Goal: Browse casually

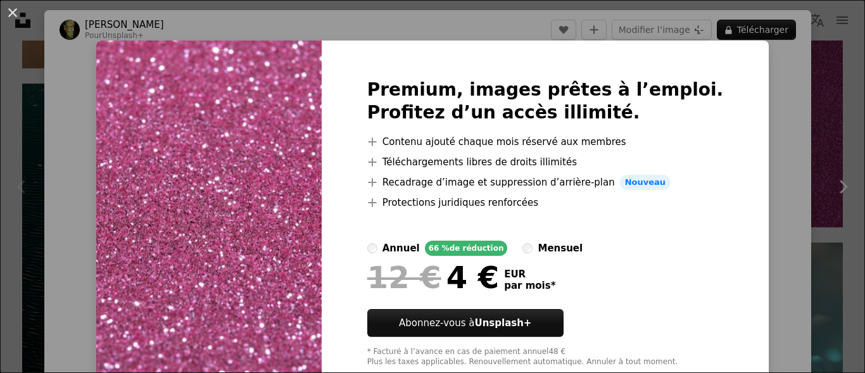
click at [757, 146] on div "An X shape Premium, images prêtes à l’emploi. Profitez d’un accès illimité. A p…" at bounding box center [432, 186] width 865 height 373
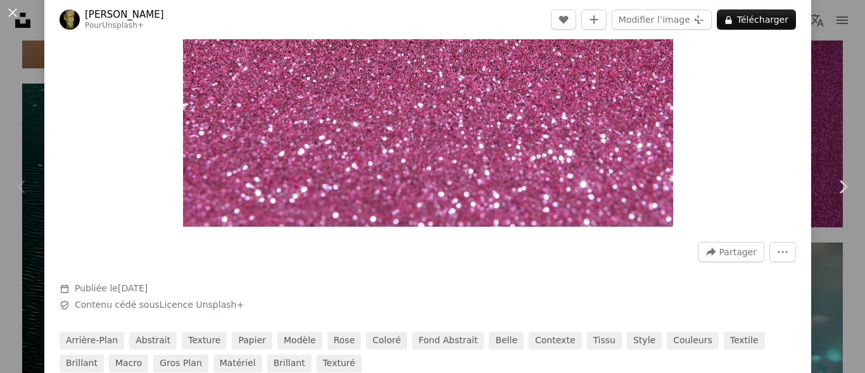
scroll to position [194, 0]
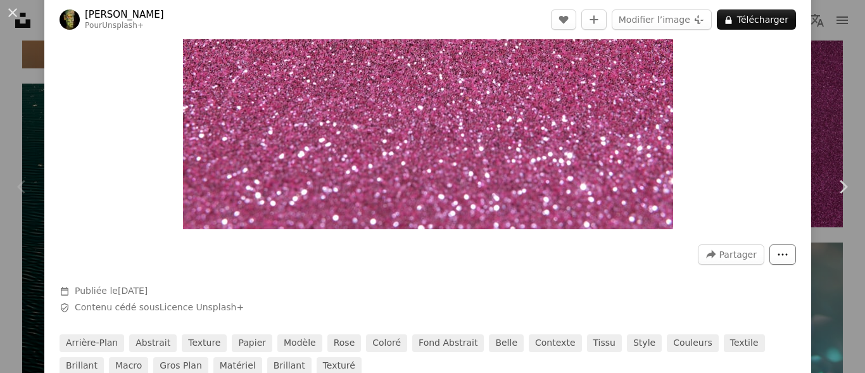
click at [778, 255] on icon "Plus d’actions" at bounding box center [782, 255] width 9 height 2
click at [721, 287] on dialog "An X shape Chevron left Chevron right engin akyurt Pour Unsplash+ A heart A plu…" at bounding box center [432, 186] width 865 height 373
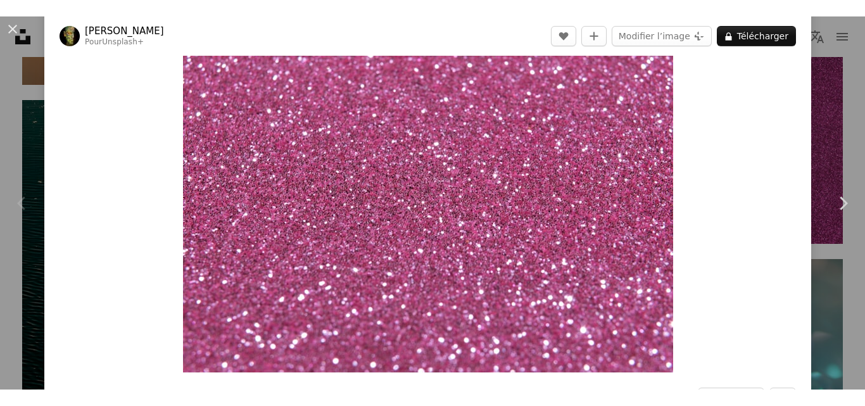
scroll to position [66, 0]
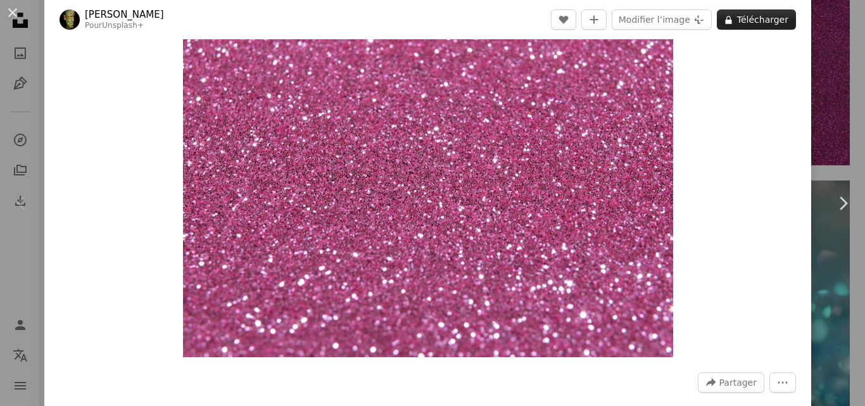
click at [755, 20] on button "A lock Télécharger" at bounding box center [756, 19] width 79 height 20
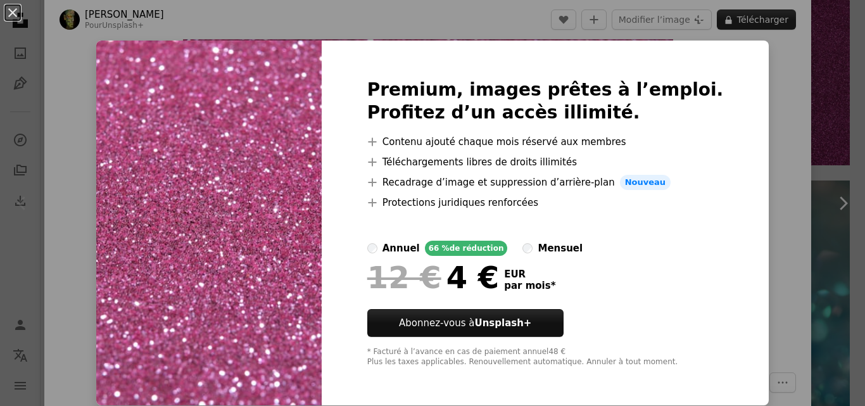
scroll to position [1, 0]
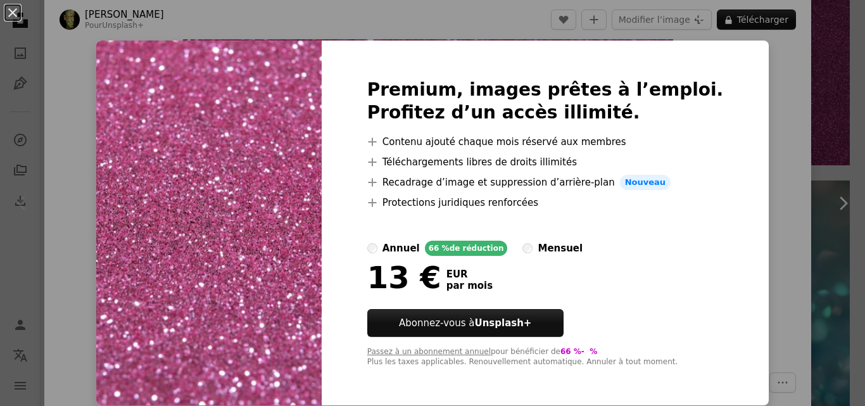
click at [412, 255] on div "annuel" at bounding box center [400, 248] width 37 height 15
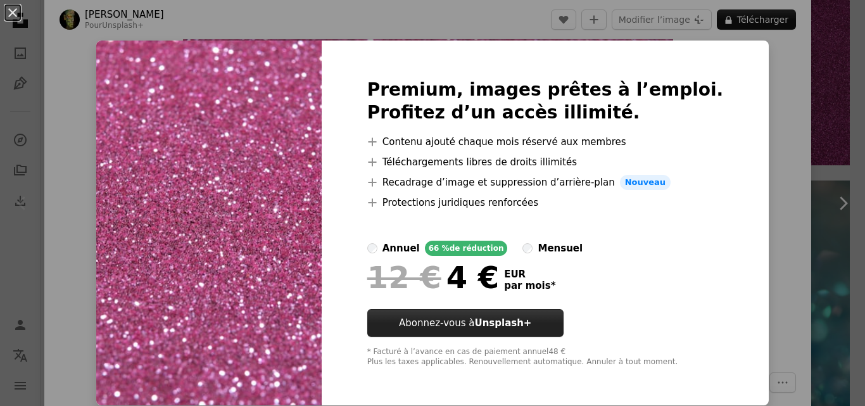
click at [531, 319] on strong "Unsplash+" at bounding box center [502, 322] width 57 height 11
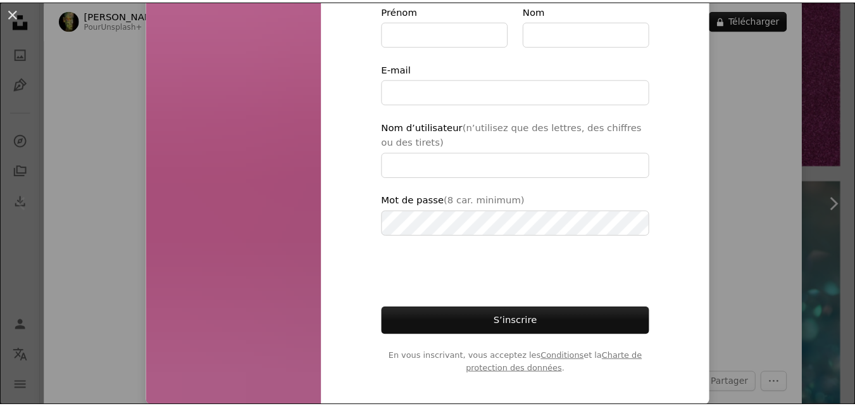
scroll to position [154, 0]
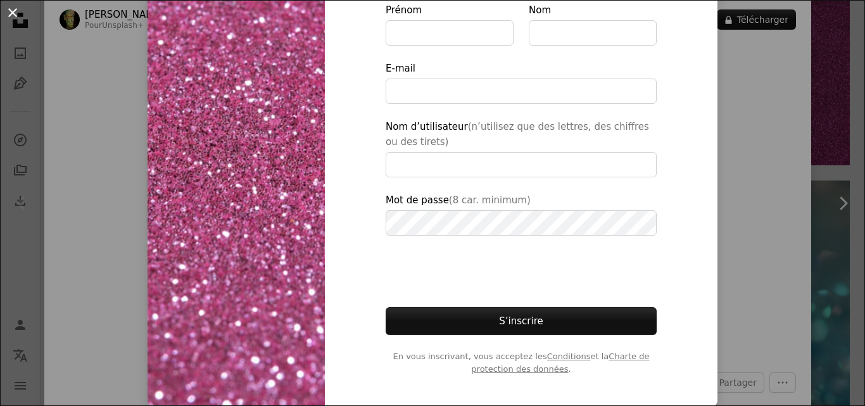
click at [16, 12] on button "An X shape" at bounding box center [12, 12] width 15 height 15
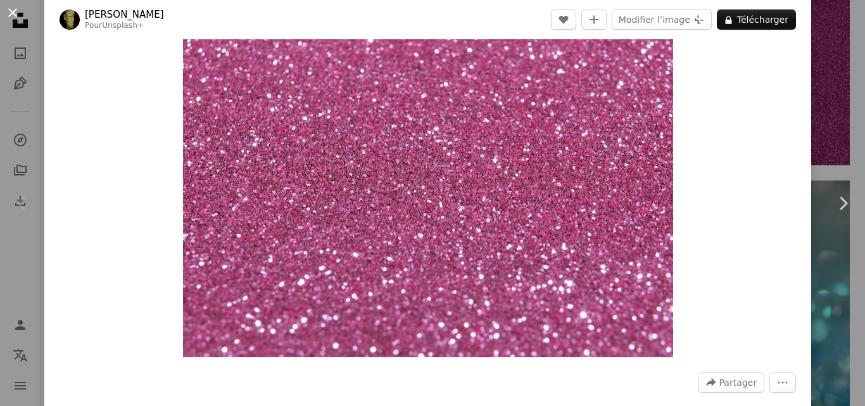
click at [20, 18] on button "An X shape" at bounding box center [12, 12] width 15 height 15
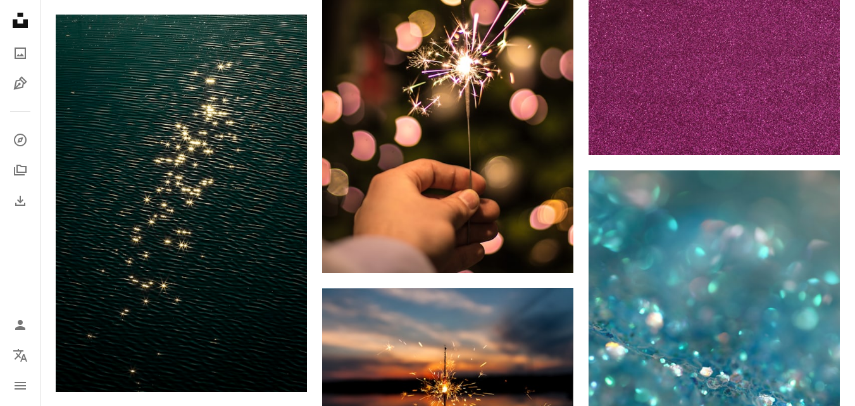
click at [11, 12] on icon "Unsplash logo Accueil Unsplash" at bounding box center [20, 20] width 25 height 25
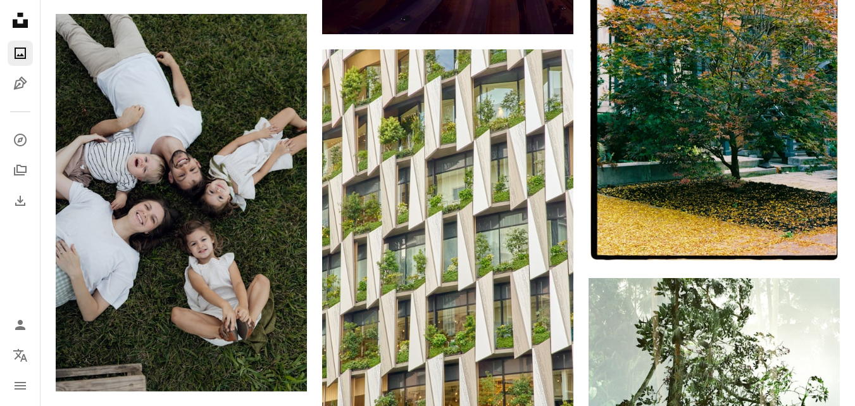
scroll to position [1576, 0]
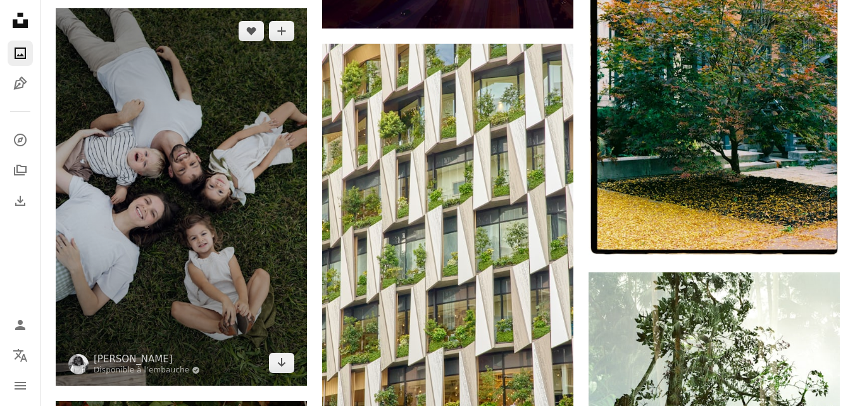
click at [220, 138] on img at bounding box center [181, 196] width 251 height 377
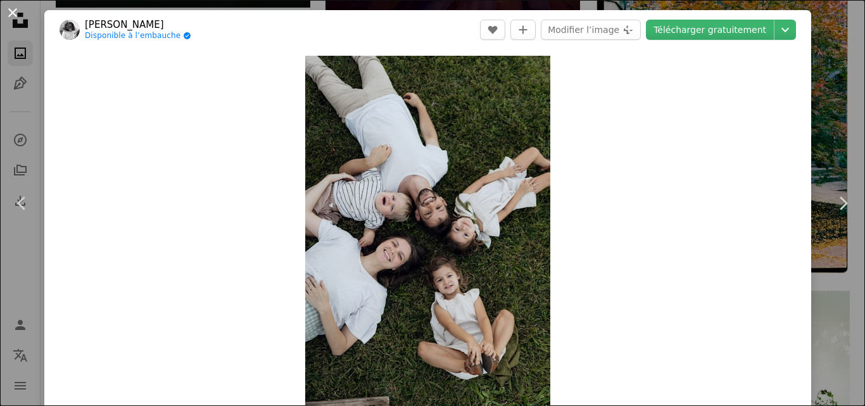
click at [16, 15] on button "An X shape" at bounding box center [12, 12] width 15 height 15
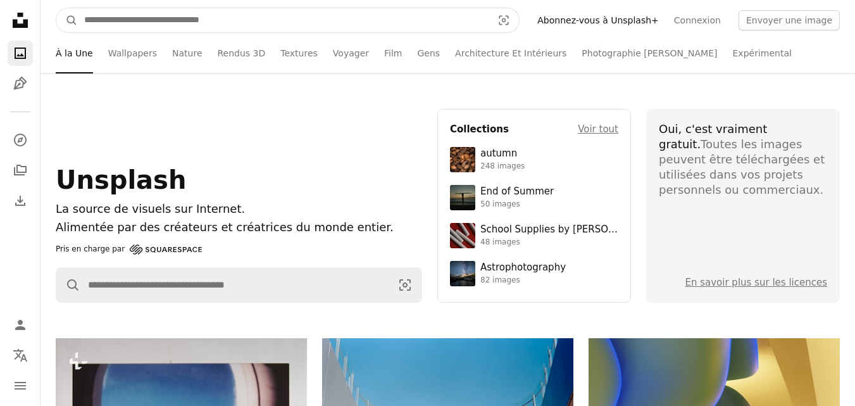
click at [467, 18] on input "Rechercher des visuels sur tout le site" at bounding box center [283, 20] width 411 height 24
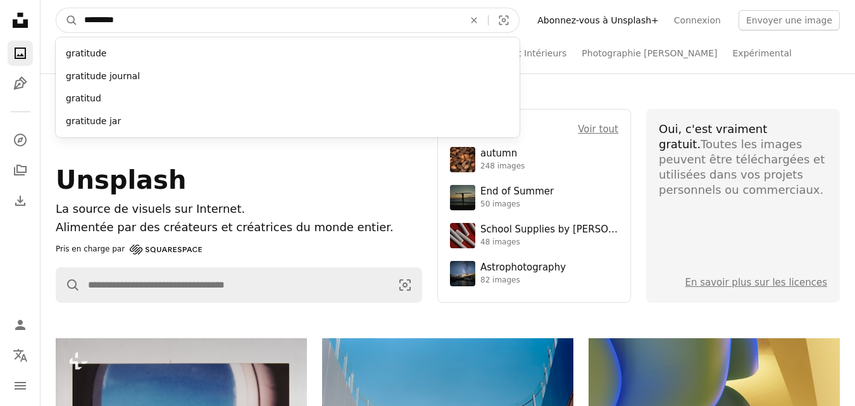
type input "*******"
click at [56, 8] on button "A magnifying glass" at bounding box center [67, 20] width 22 height 24
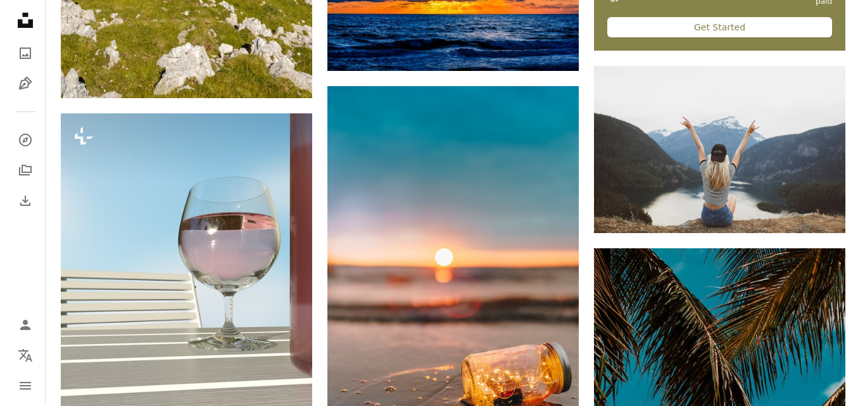
scroll to position [595, 0]
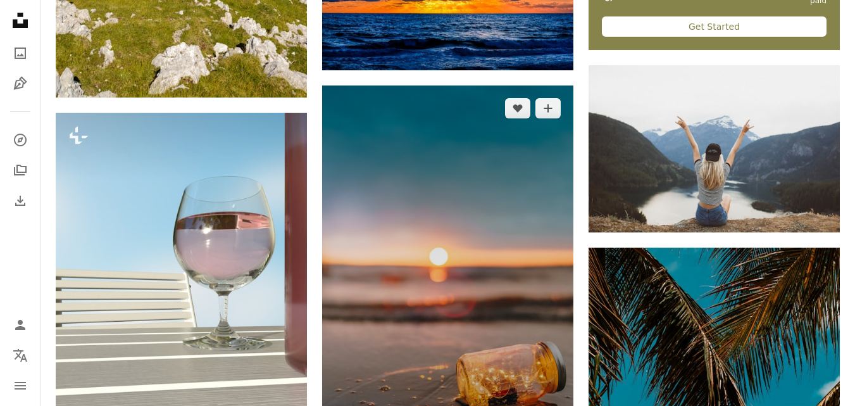
click at [491, 157] on img at bounding box center [447, 273] width 251 height 377
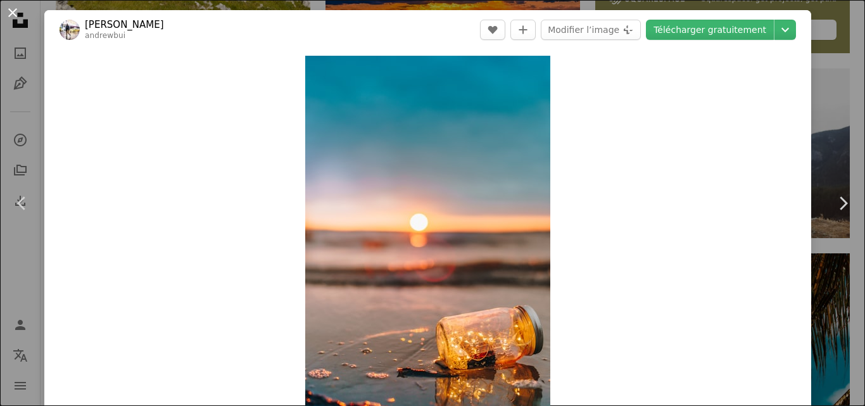
click at [13, 13] on button "An X shape" at bounding box center [12, 12] width 15 height 15
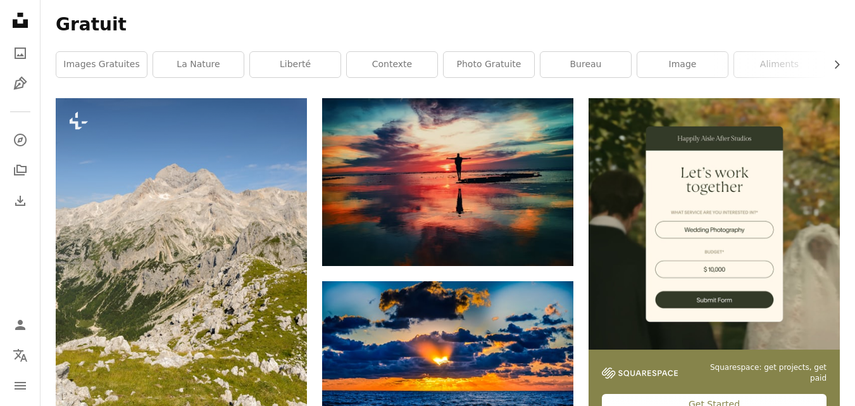
scroll to position [217, 0]
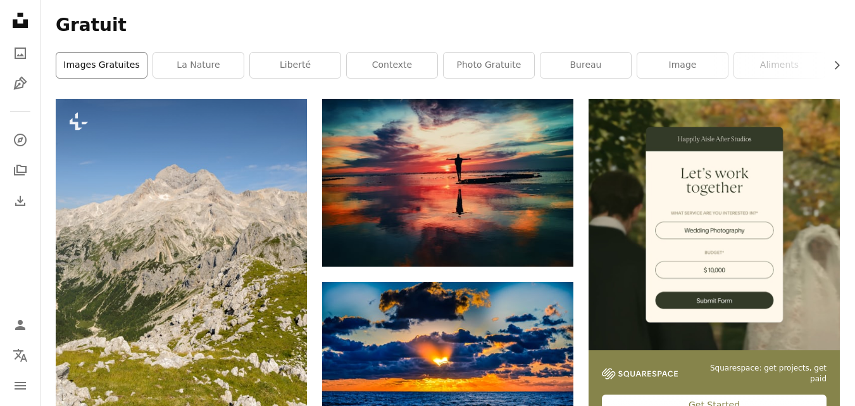
click at [113, 62] on link "images gratuites" at bounding box center [101, 65] width 91 height 25
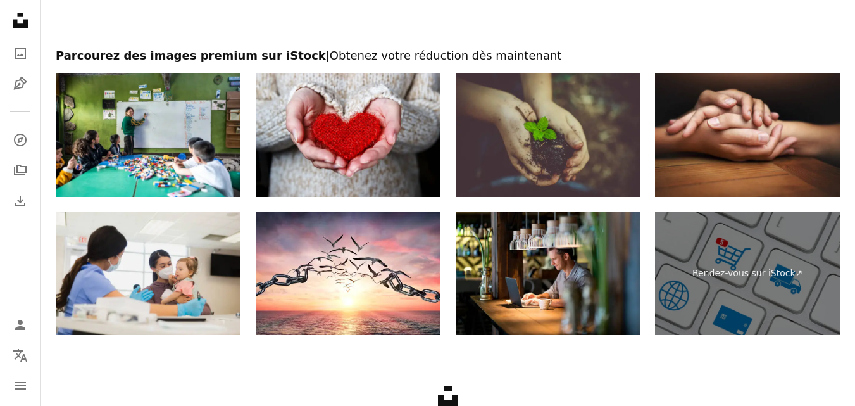
scroll to position [2206, 0]
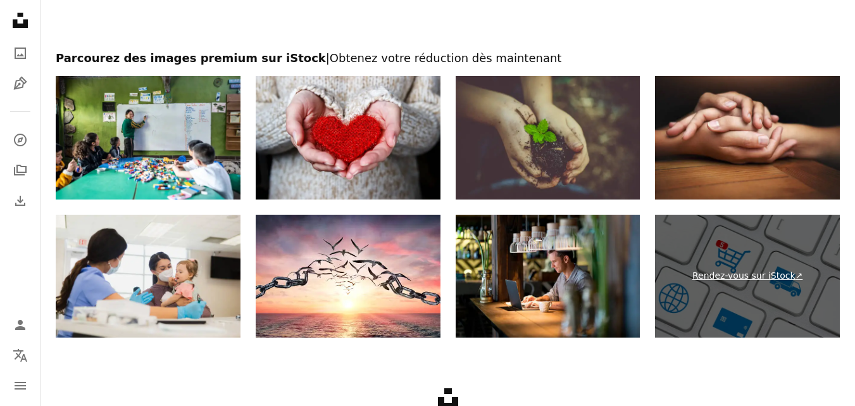
click at [792, 305] on link "Rendez-vous sur iStock ↗" at bounding box center [747, 276] width 185 height 123
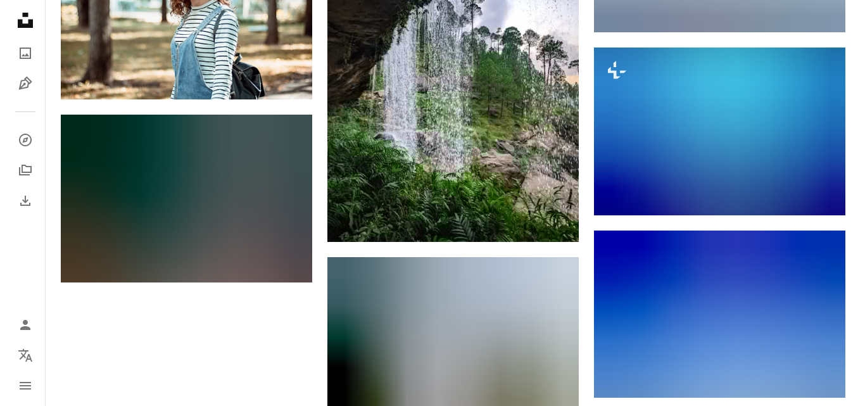
scroll to position [1700, 0]
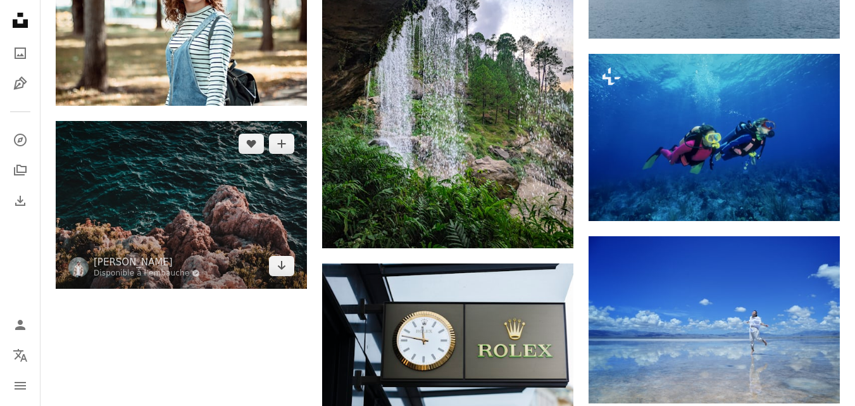
click at [234, 189] on img at bounding box center [181, 204] width 251 height 167
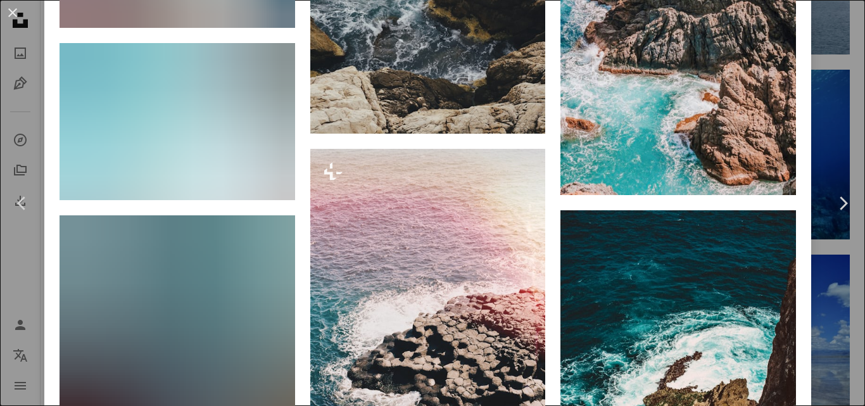
scroll to position [2144, 0]
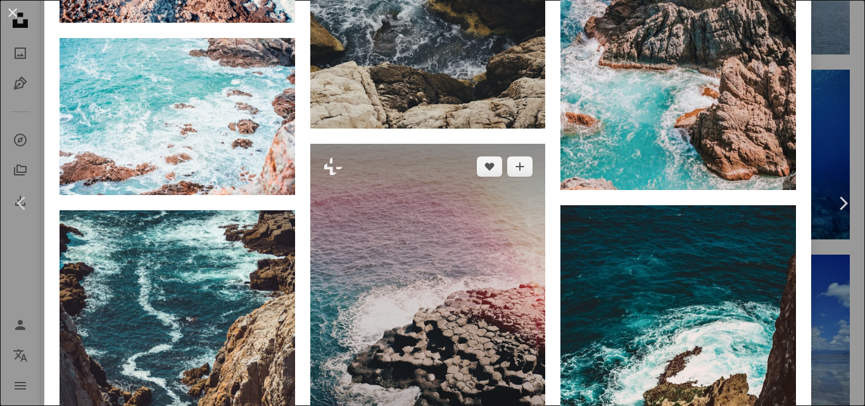
click at [493, 180] on img at bounding box center [428, 319] width 236 height 350
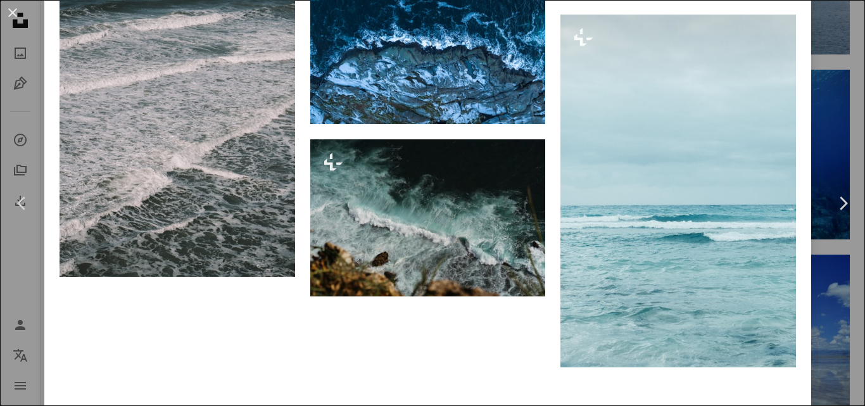
scroll to position [5314, 0]
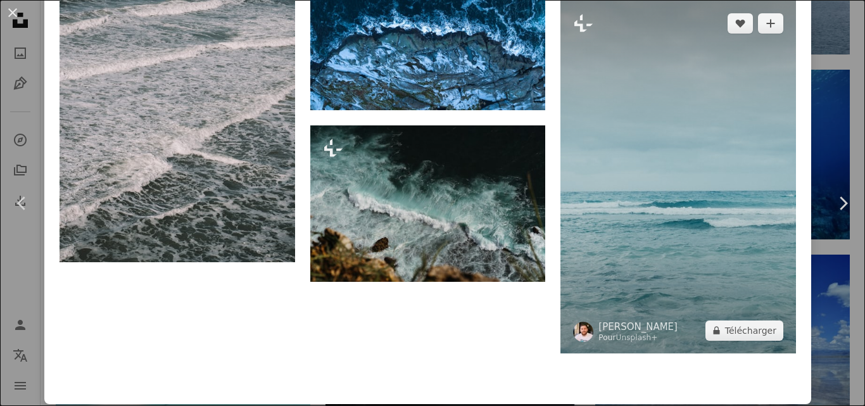
click at [617, 106] on img at bounding box center [678, 177] width 236 height 353
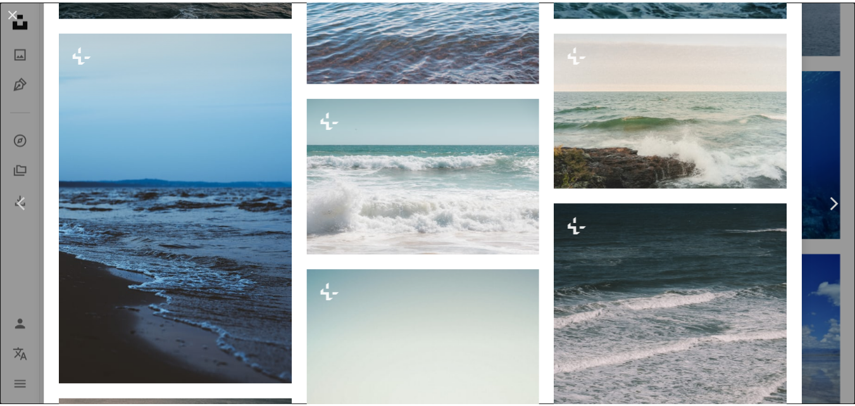
scroll to position [1970, 0]
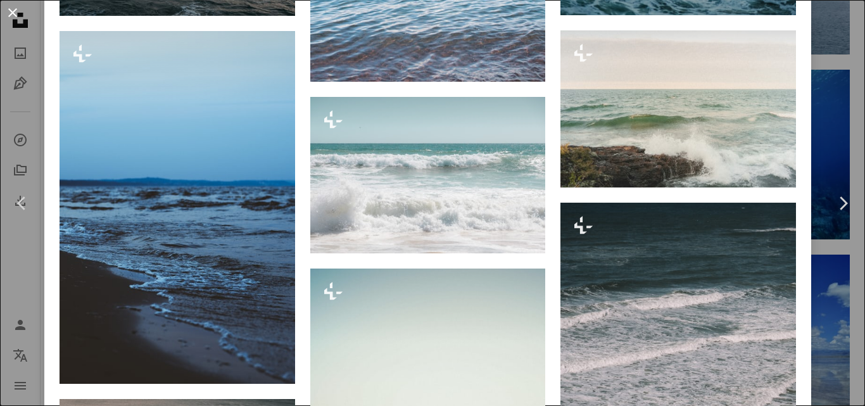
click at [15, 20] on button "An X shape" at bounding box center [12, 12] width 15 height 15
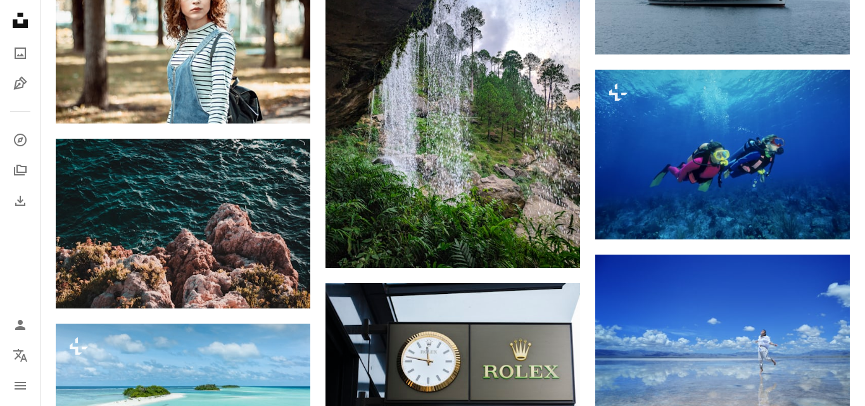
click at [13, 15] on icon "Unsplash logo Accueil Unsplash" at bounding box center [20, 20] width 25 height 25
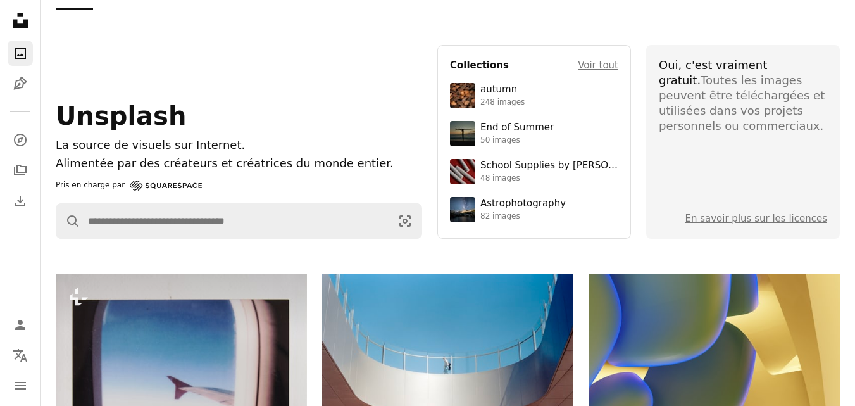
scroll to position [75, 0]
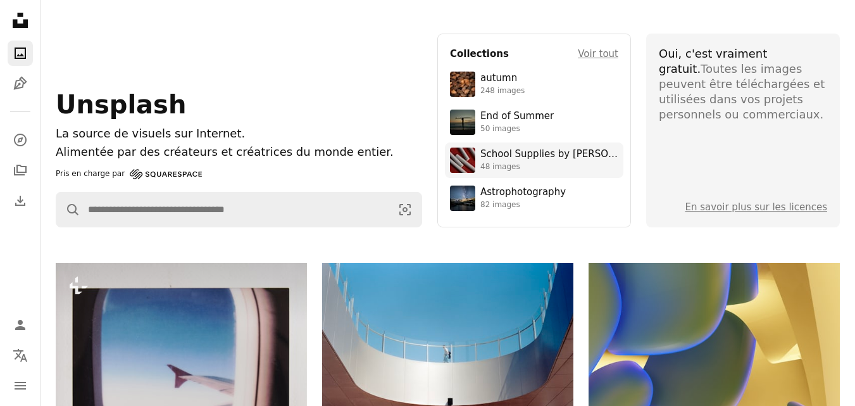
click at [539, 155] on div "School Supplies by [PERSON_NAME]" at bounding box center [550, 154] width 138 height 13
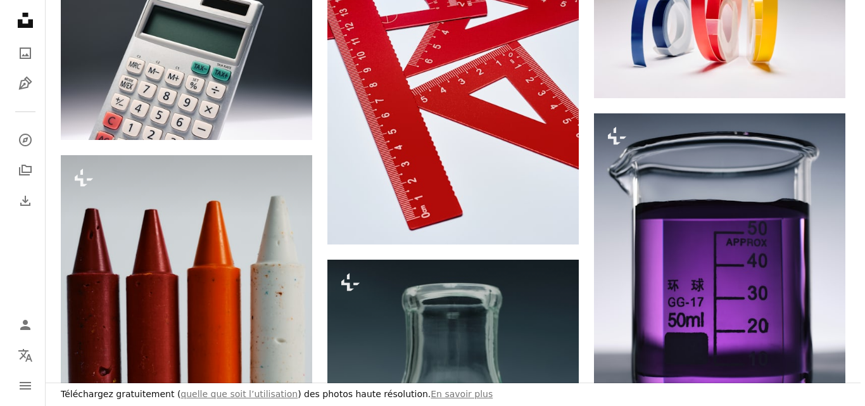
scroll to position [657, 0]
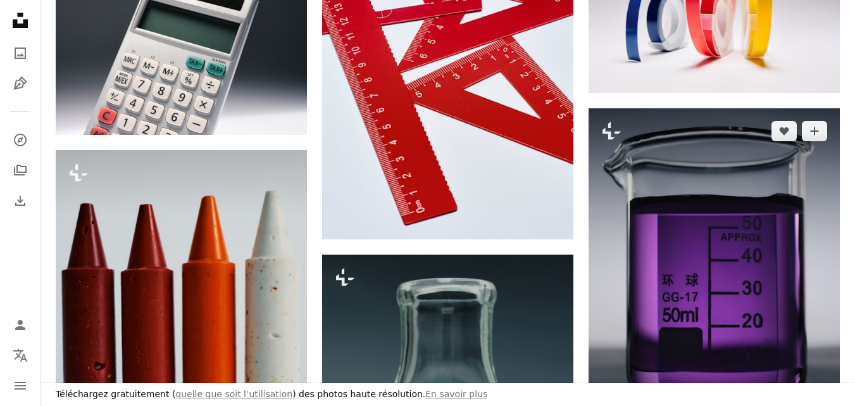
click at [626, 167] on img at bounding box center [714, 265] width 251 height 314
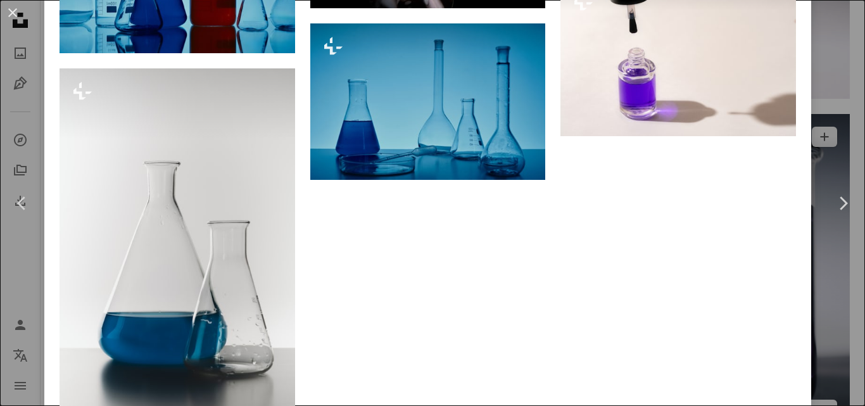
scroll to position [2083, 0]
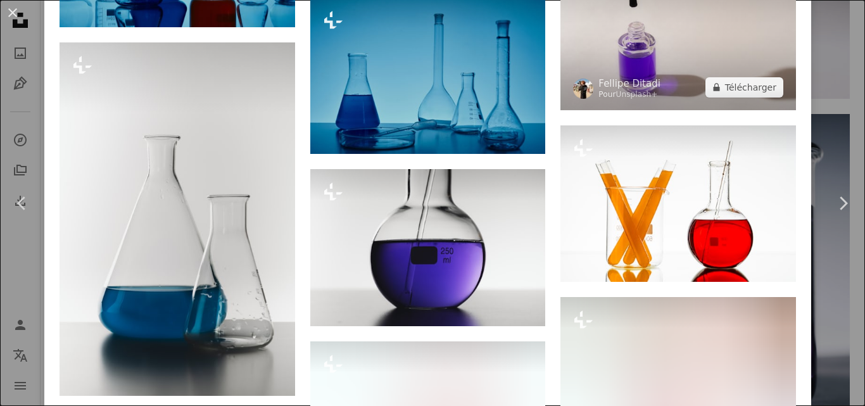
scroll to position [2019, 0]
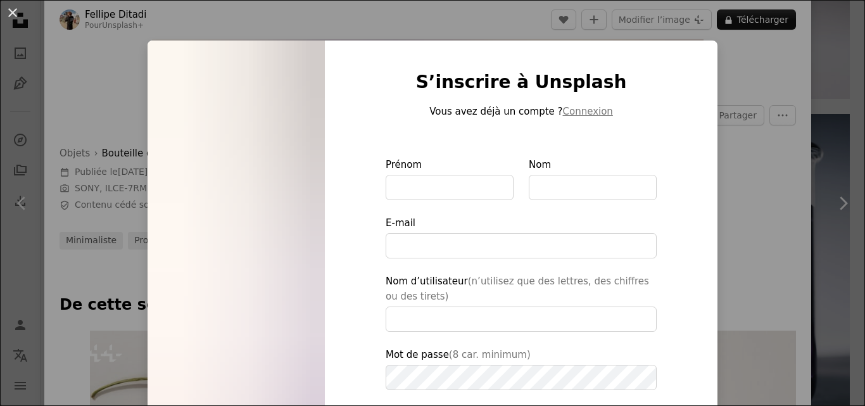
scroll to position [369, 0]
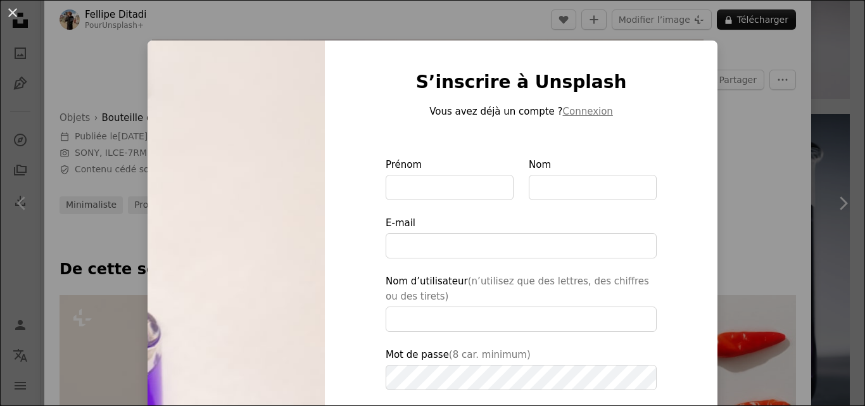
click at [748, 108] on div "An X shape S’inscrire à Unsplash Vous avez déjà un compte ? Connexion Prénom No…" at bounding box center [432, 203] width 865 height 406
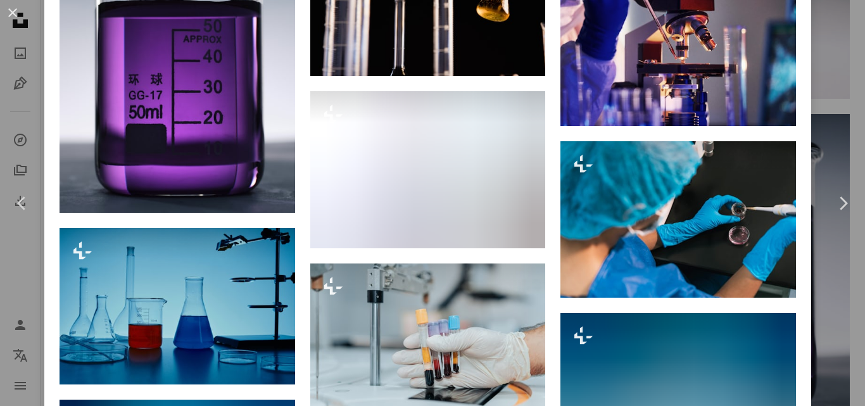
scroll to position [2515, 0]
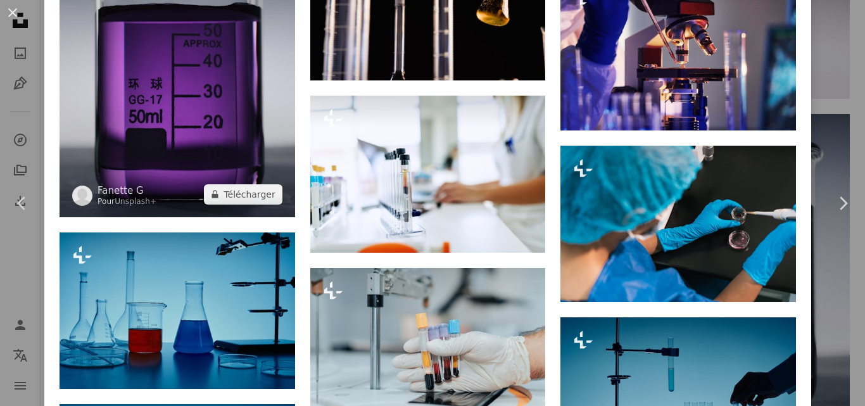
click at [129, 160] on img at bounding box center [178, 70] width 236 height 294
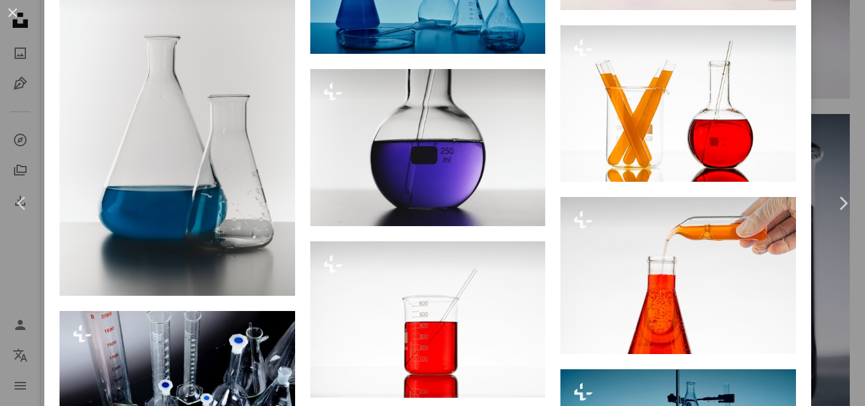
scroll to position [2129, 0]
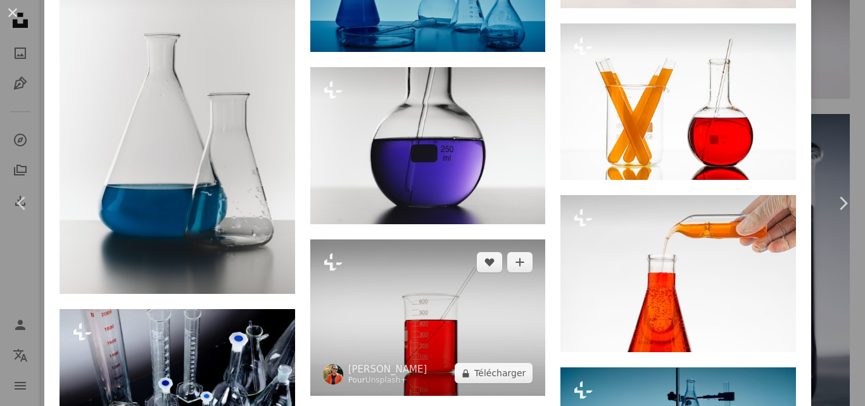
click at [485, 289] on img at bounding box center [428, 317] width 236 height 157
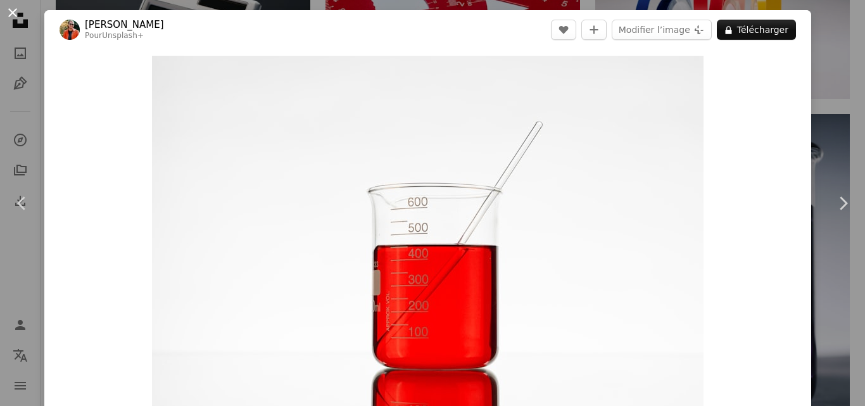
click at [15, 18] on button "An X shape" at bounding box center [12, 12] width 15 height 15
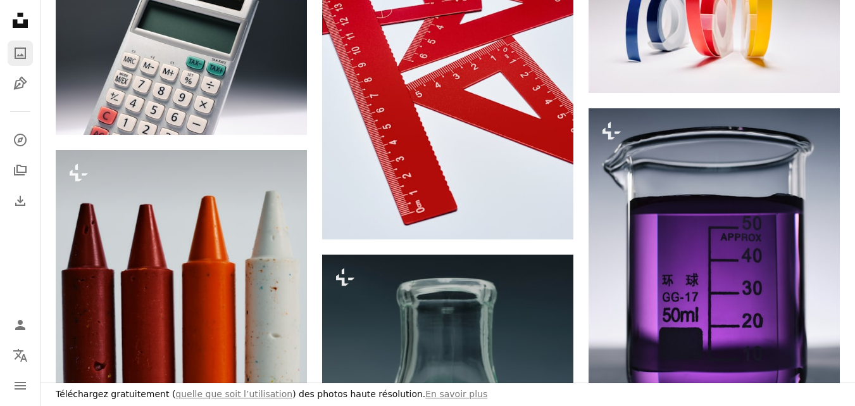
click at [21, 54] on icon "Photos" at bounding box center [20, 52] width 11 height 11
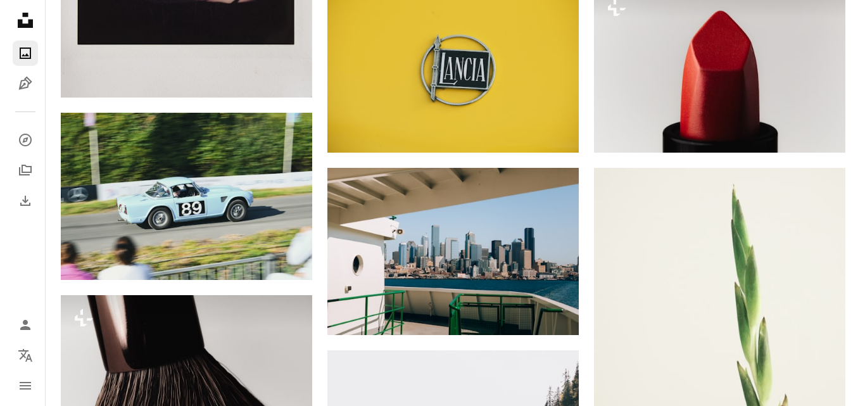
scroll to position [539, 0]
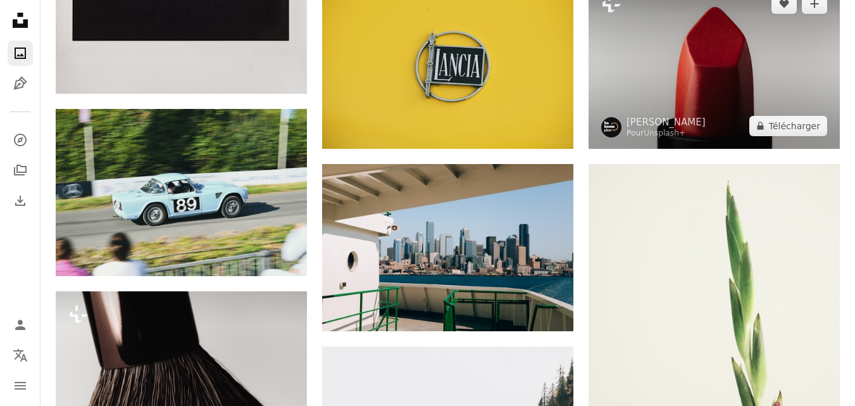
click at [656, 54] on img at bounding box center [714, 64] width 251 height 167
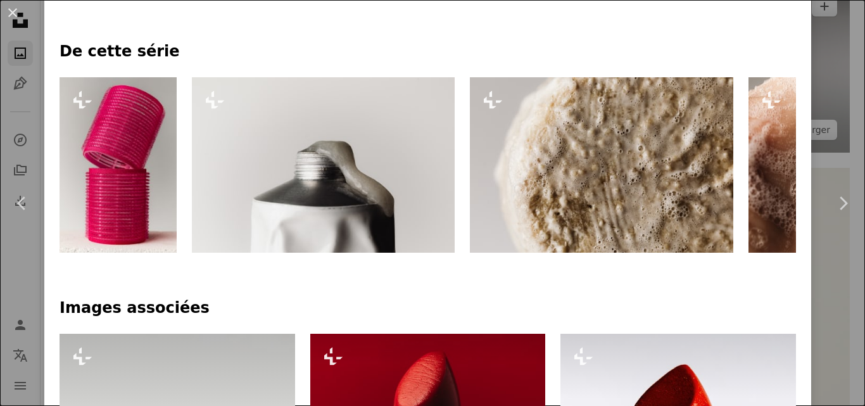
scroll to position [583, 0]
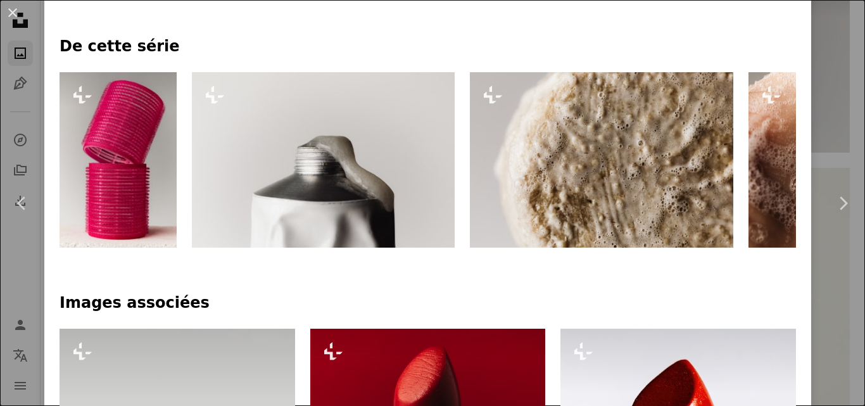
click at [113, 141] on img at bounding box center [118, 159] width 117 height 175
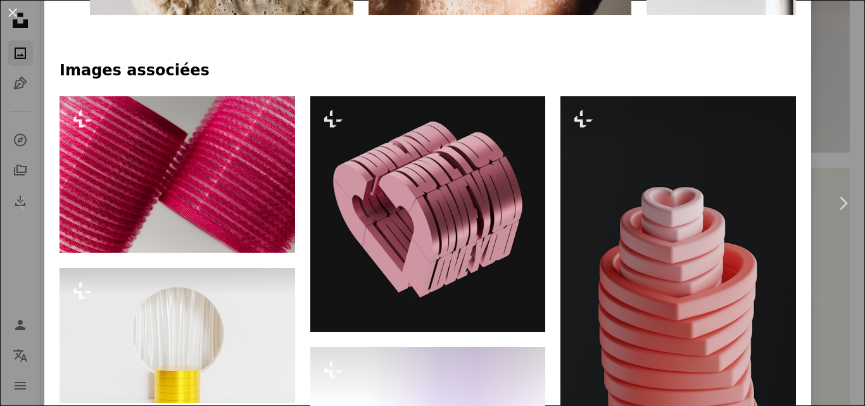
scroll to position [788, 0]
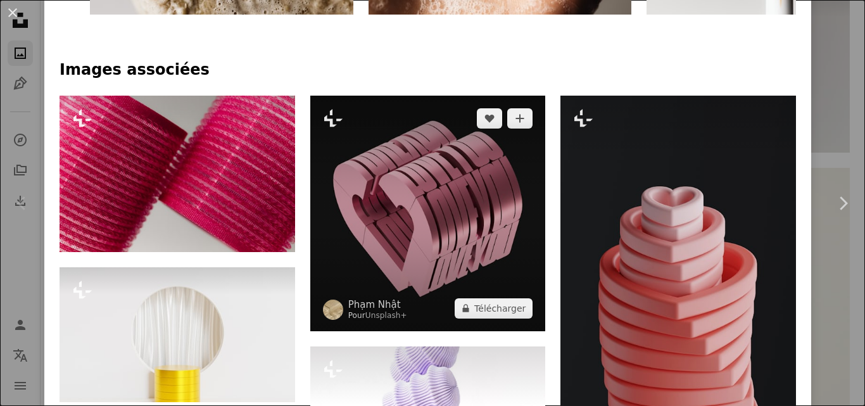
click at [474, 164] on img at bounding box center [428, 214] width 236 height 236
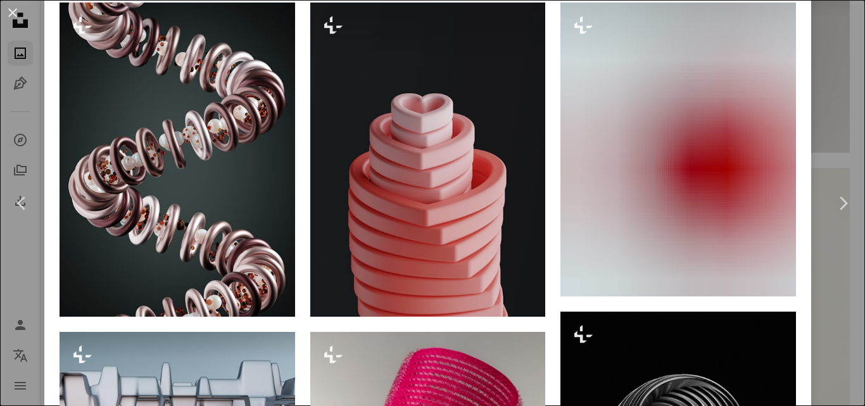
scroll to position [675, 0]
